Goal: Navigation & Orientation: Find specific page/section

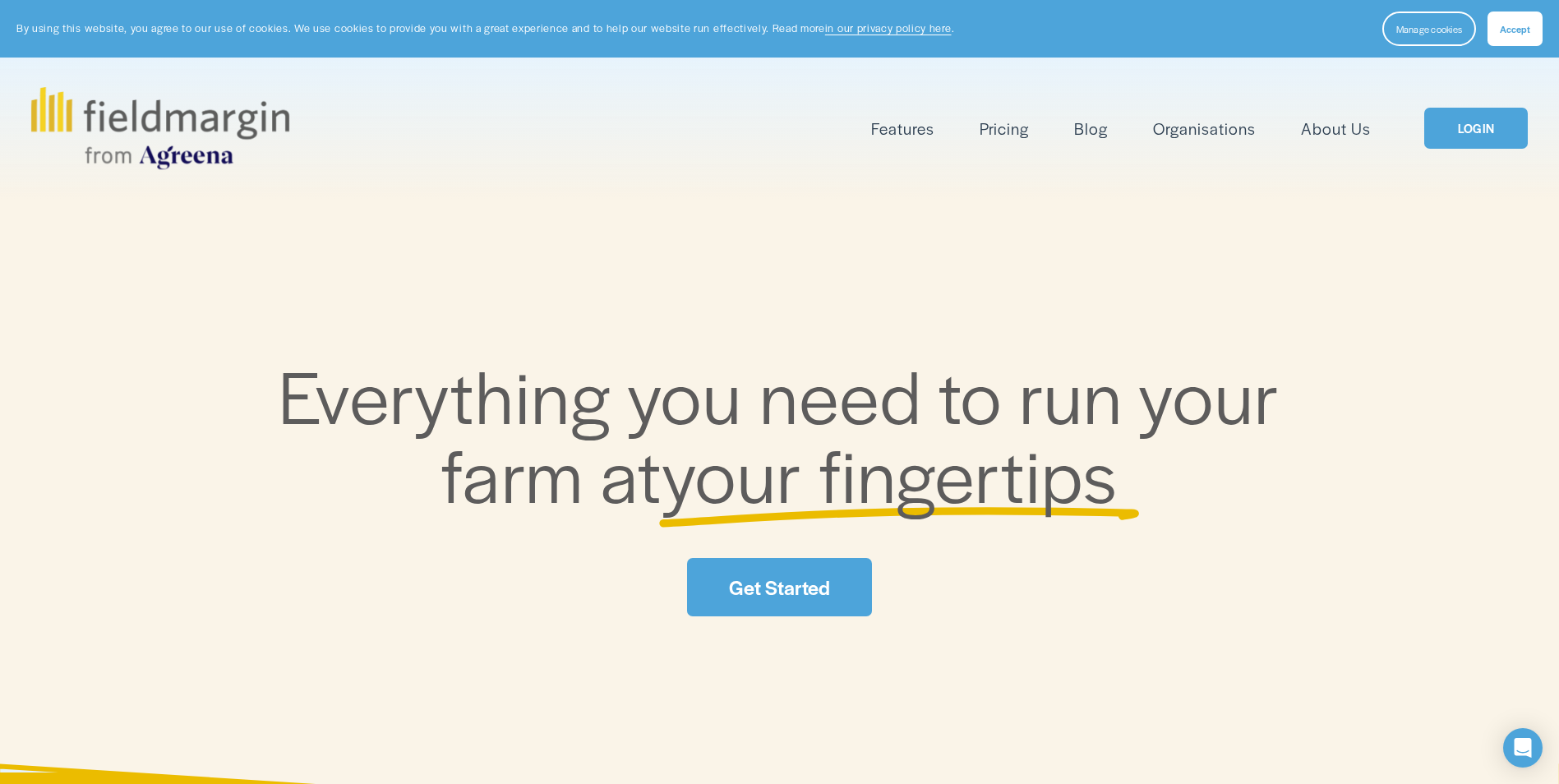
click at [1482, 116] on link "LOGIN" at bounding box center [1476, 128] width 104 height 42
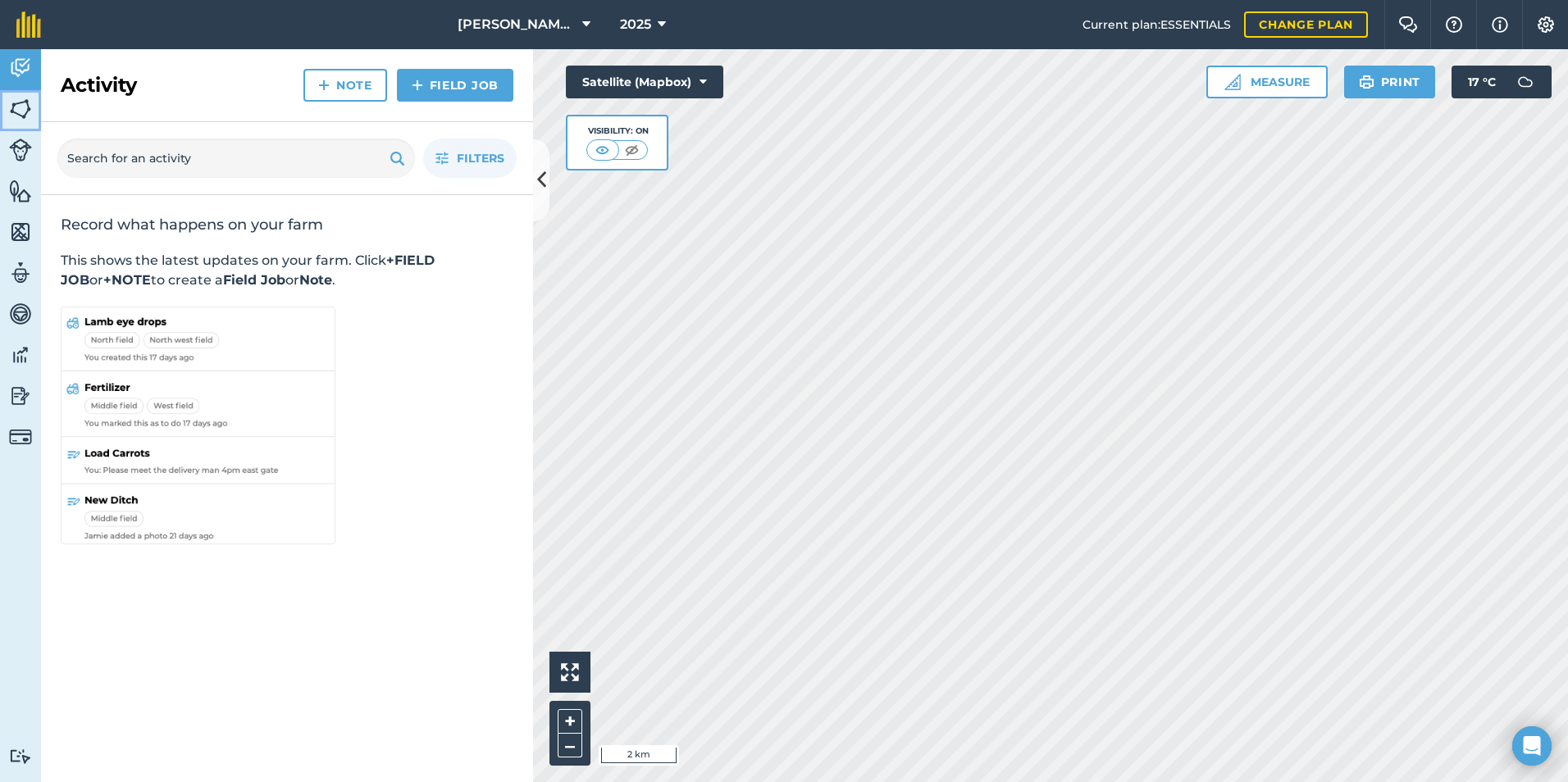
click at [18, 114] on img at bounding box center [21, 108] width 23 height 24
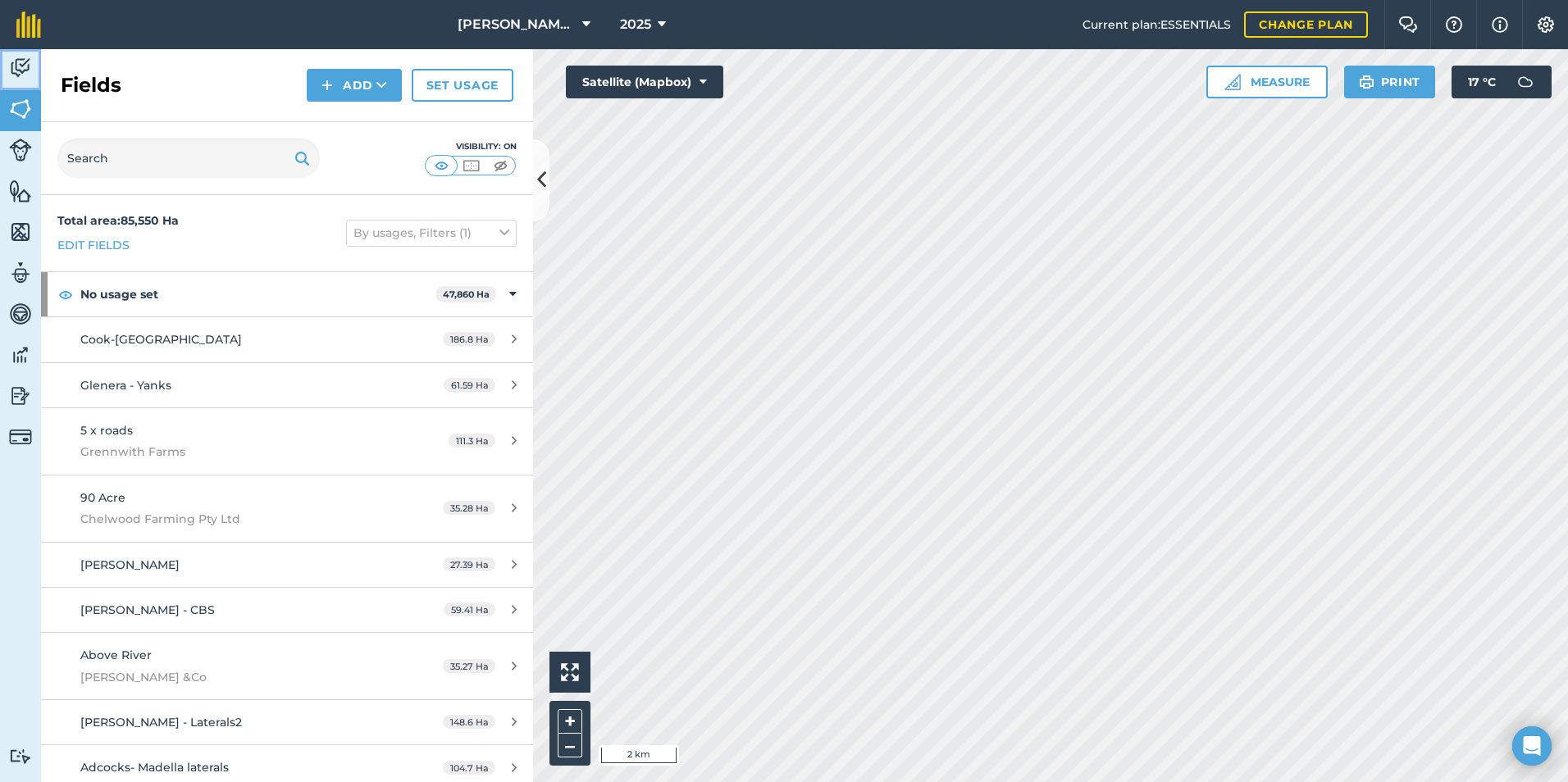
click at [16, 70] on img at bounding box center [21, 67] width 23 height 24
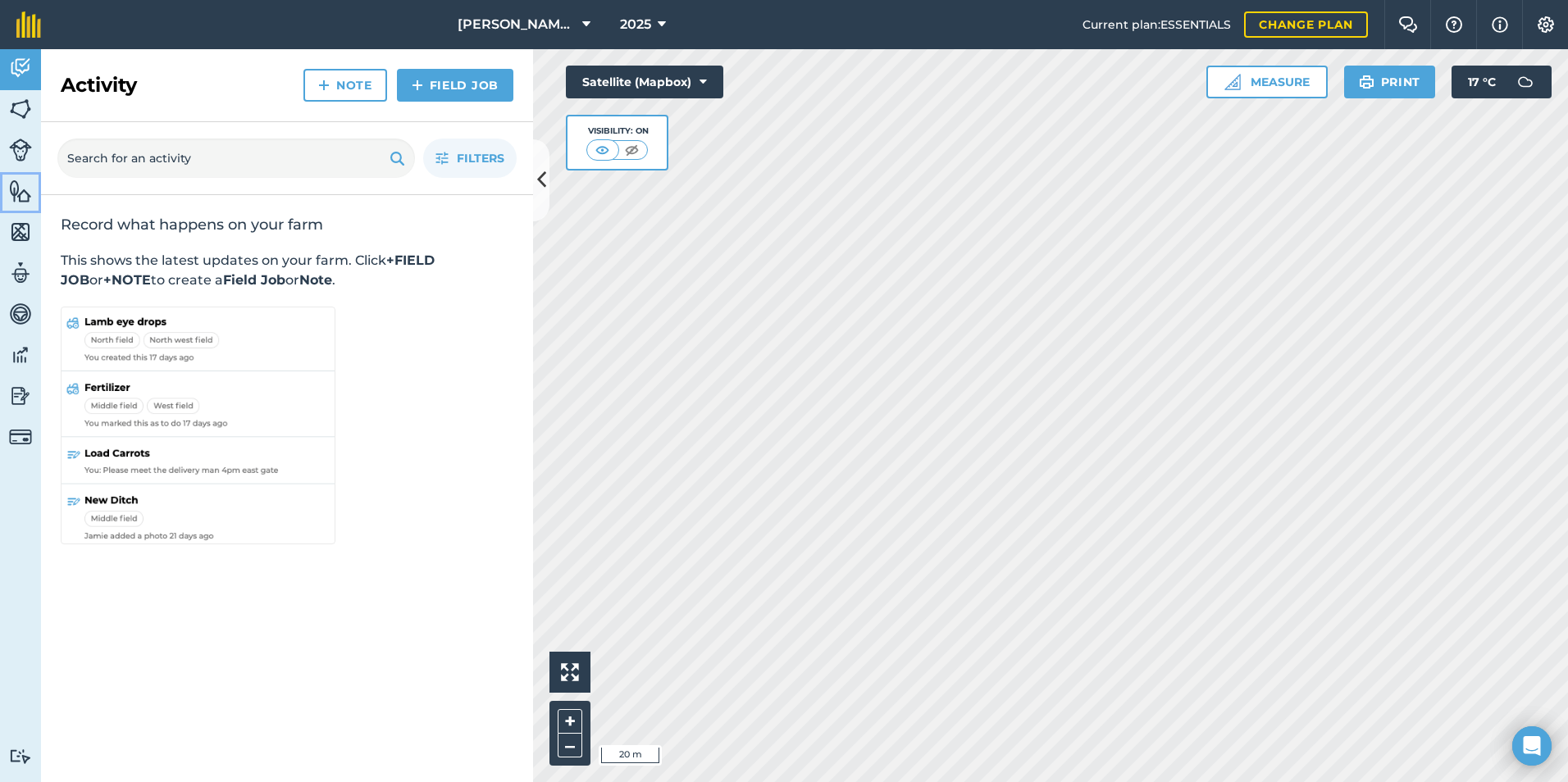
click at [34, 193] on link "Features" at bounding box center [21, 193] width 41 height 41
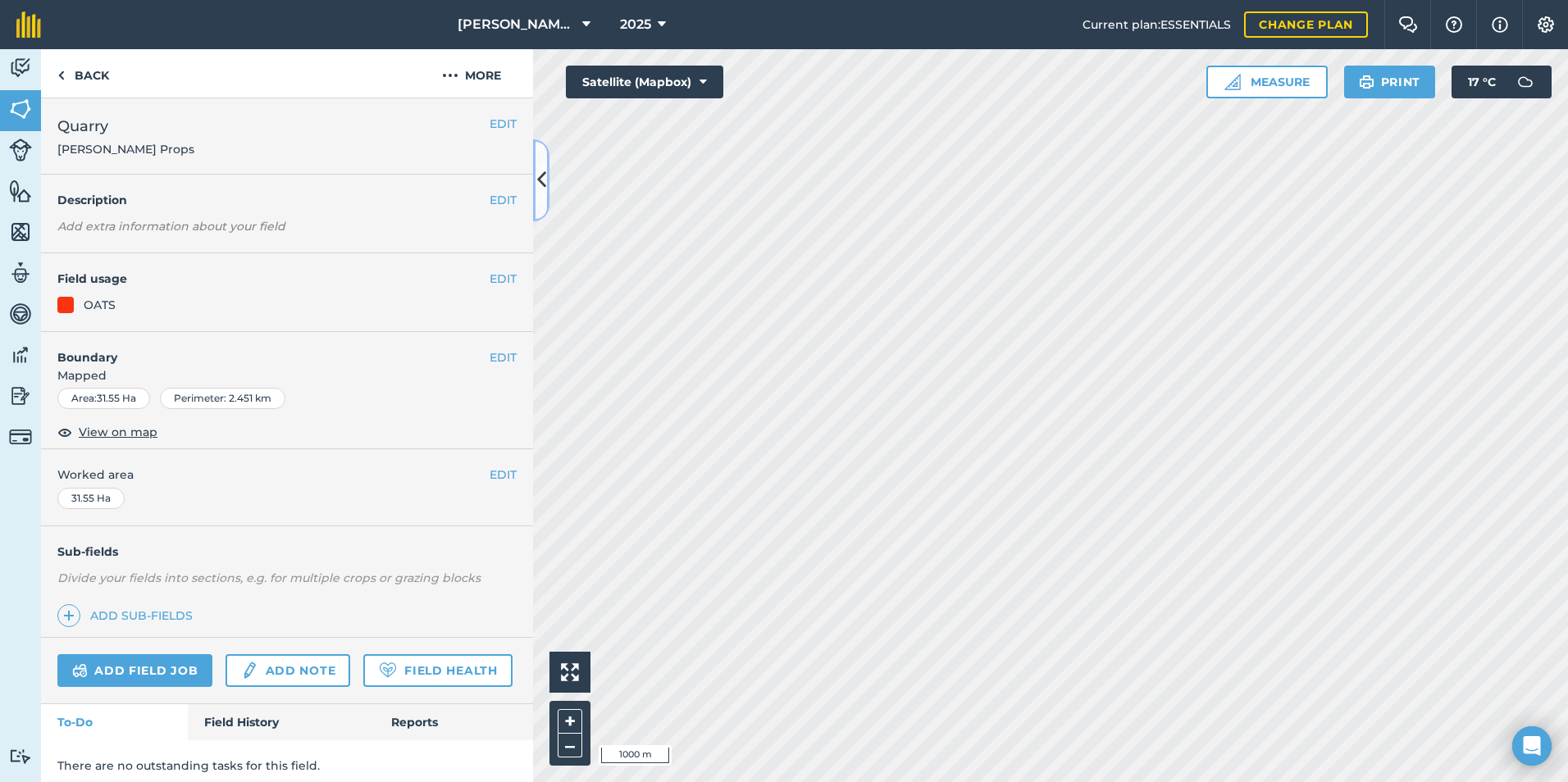
click at [547, 189] on button at bounding box center [541, 180] width 16 height 82
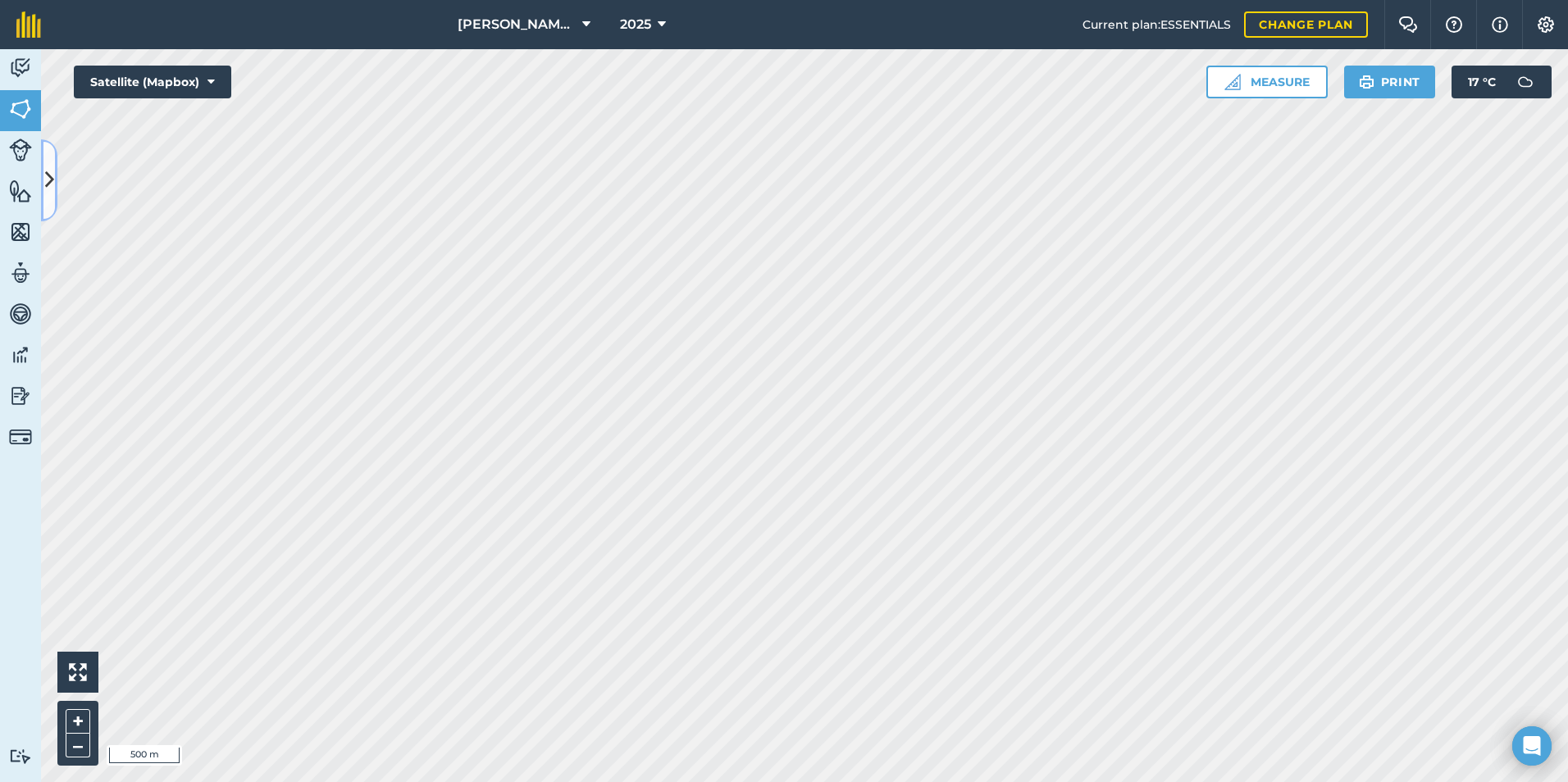
click at [47, 202] on button at bounding box center [50, 180] width 16 height 82
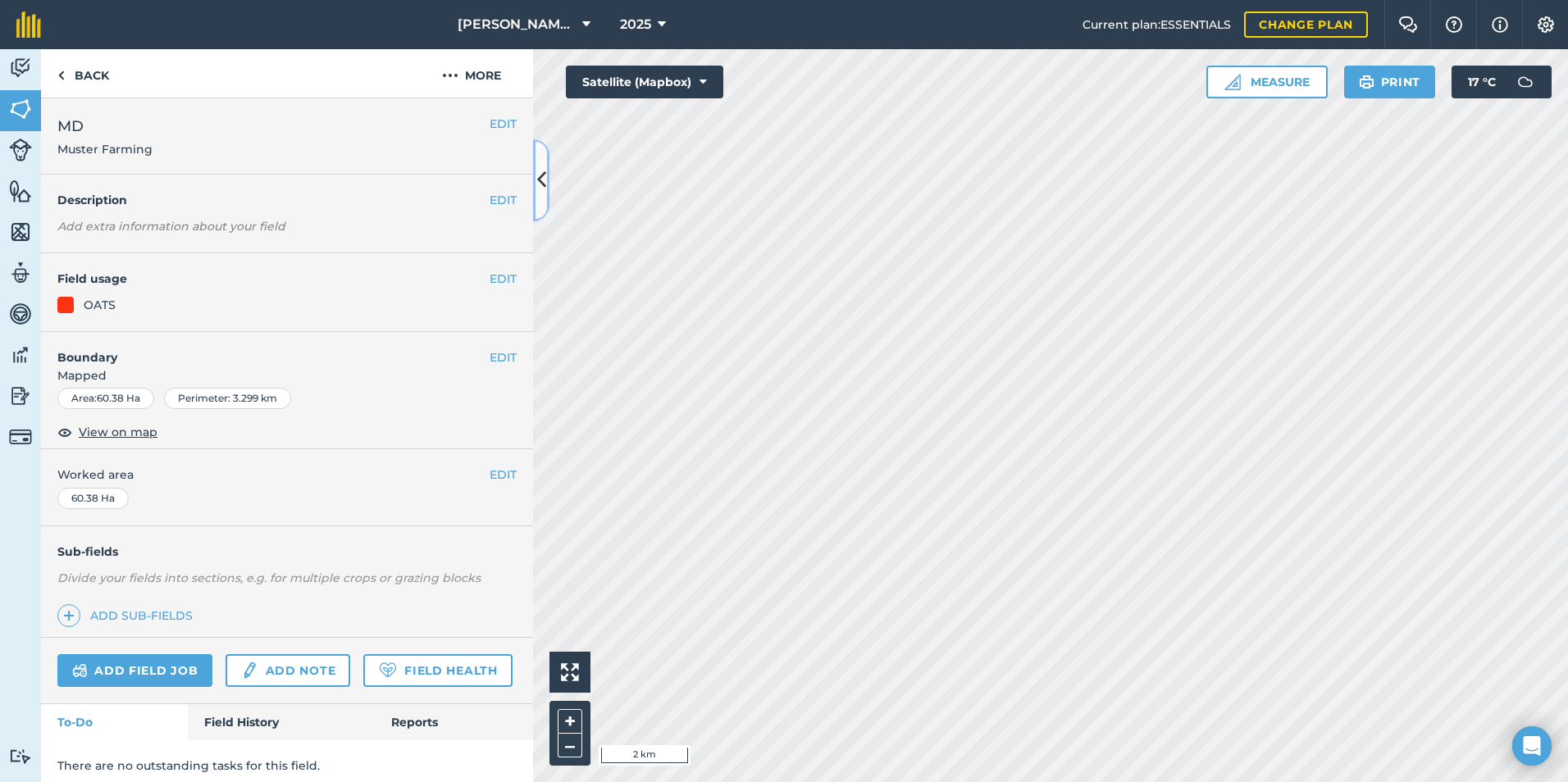
click at [538, 198] on button at bounding box center [541, 180] width 16 height 82
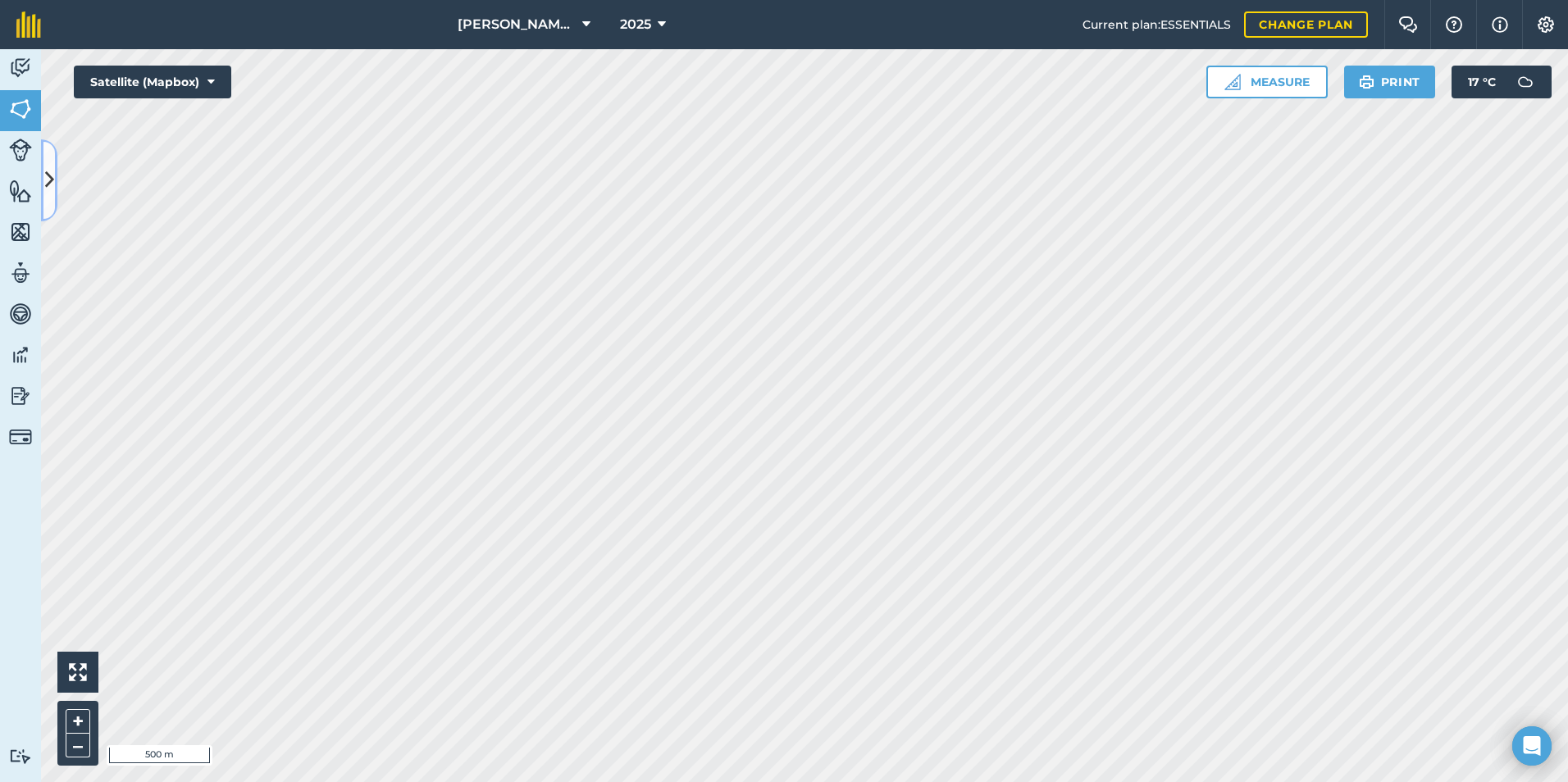
click at [50, 192] on icon at bounding box center [50, 180] width 9 height 29
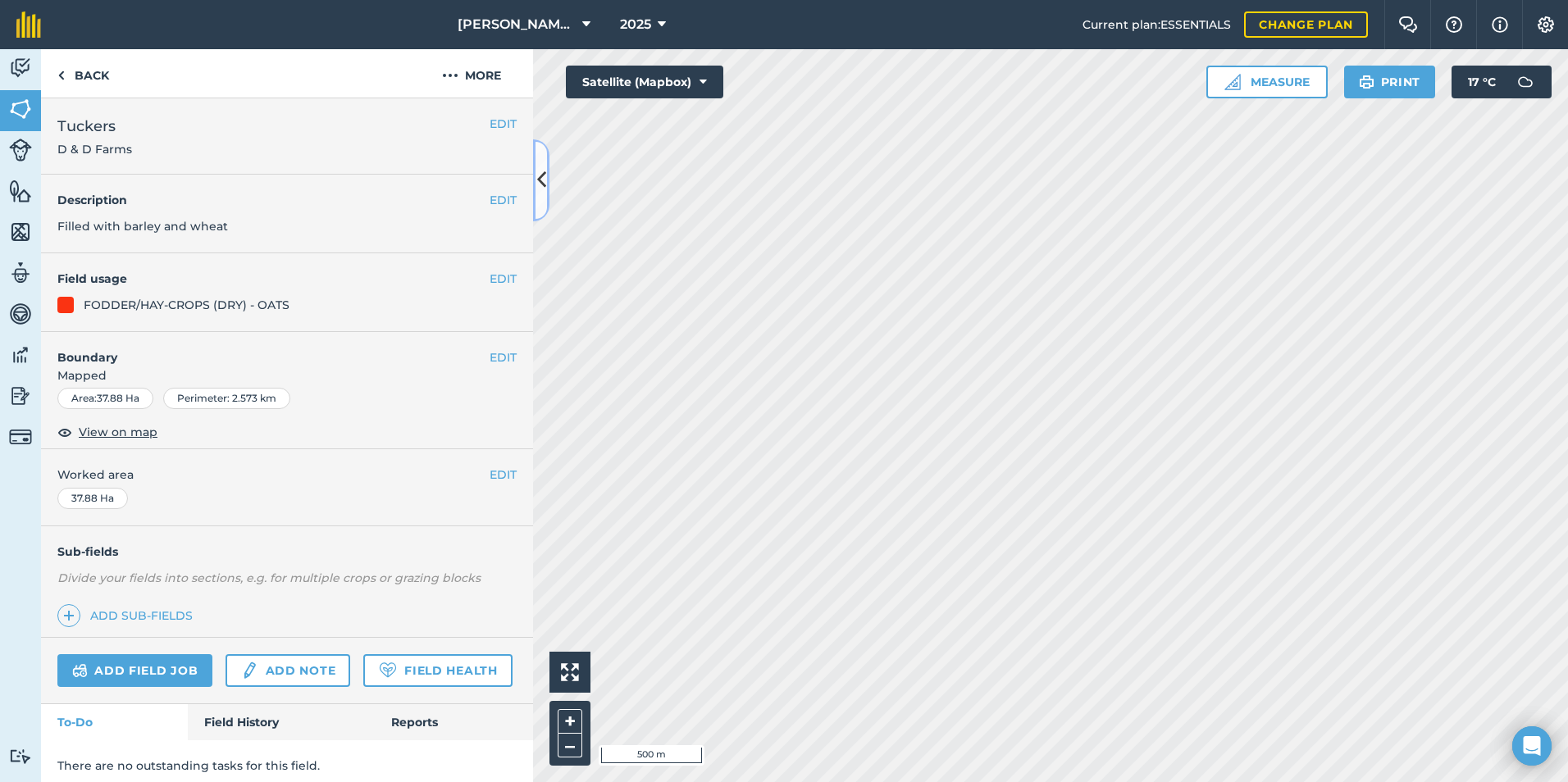
click at [537, 178] on icon at bounding box center [542, 180] width 9 height 29
